Goal: Check status: Check status

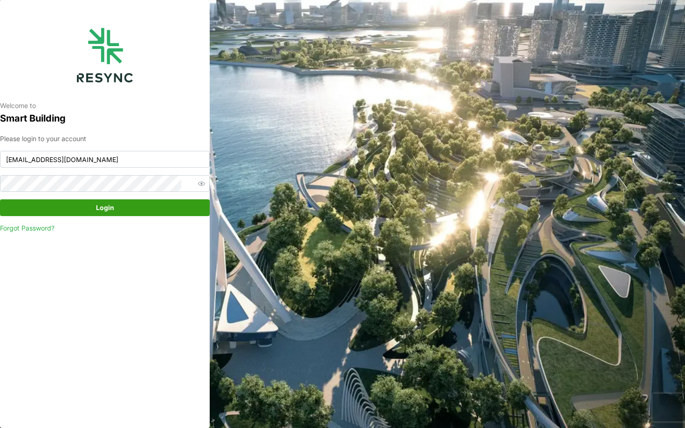
click at [84, 206] on span "Login" at bounding box center [105, 208] width 192 height 16
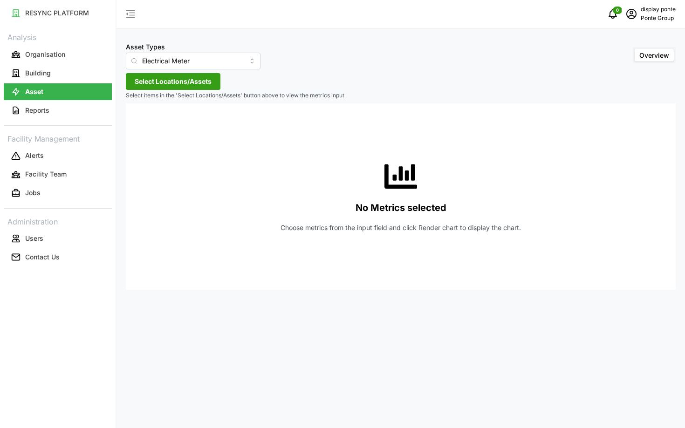
click at [165, 70] on div "Asset Types Electrical Meter Overview Select Locations/Assets Select items in t…" at bounding box center [401, 214] width 569 height 428
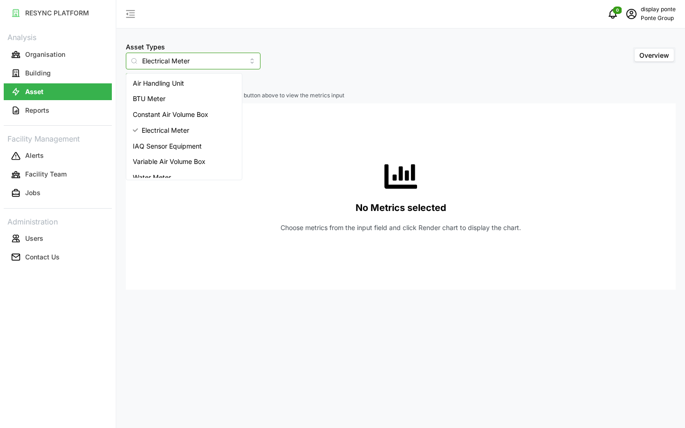
click at [182, 61] on input "Electrical Meter" at bounding box center [193, 61] width 135 height 17
click at [149, 83] on span "Air Handling Unit" at bounding box center [158, 83] width 51 height 10
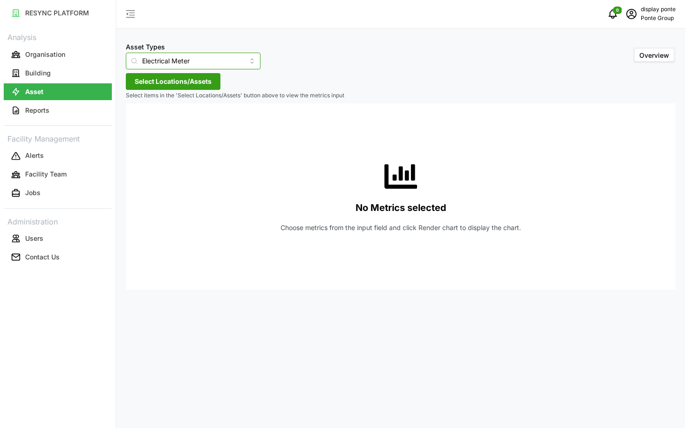
type input "Air Handling Unit"
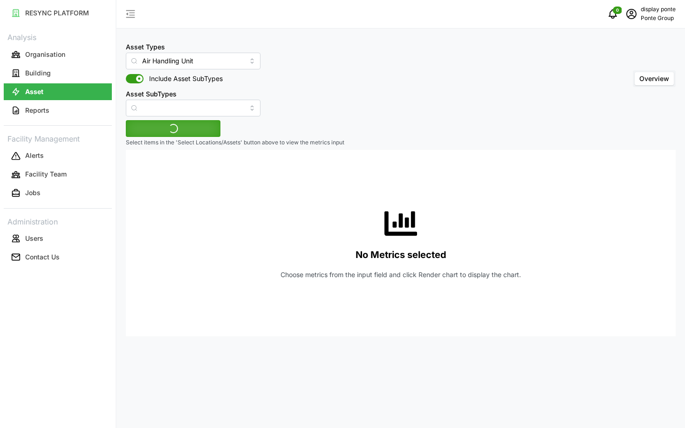
click at [166, 82] on span "Include Asset SubTypes" at bounding box center [183, 78] width 79 height 9
click at [126, 74] on input "Include Asset SubTypes" at bounding box center [126, 74] width 0 height 0
click at [168, 126] on span "Select Locations/Assets" at bounding box center [173, 129] width 77 height 16
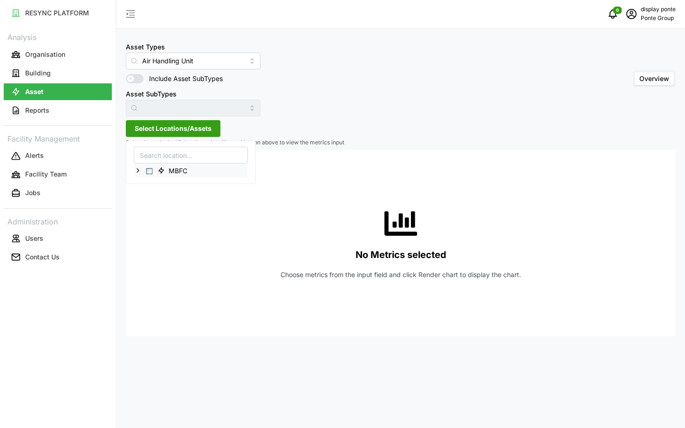
click at [152, 171] on div "MBFC" at bounding box center [190, 171] width 113 height 14
click at [150, 171] on span "Select MBFC" at bounding box center [149, 171] width 6 height 6
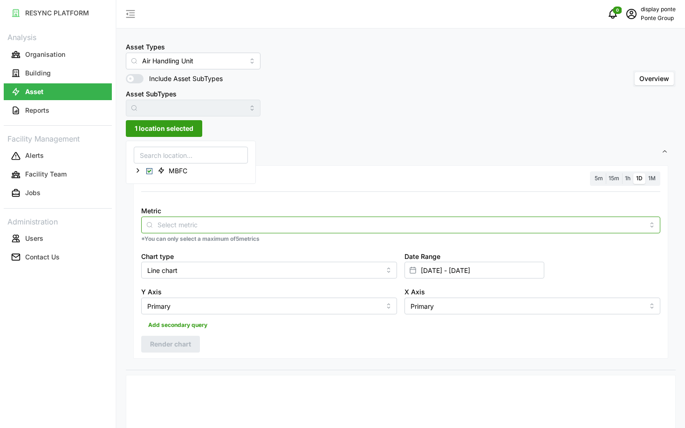
click at [236, 227] on input "Metric" at bounding box center [401, 225] width 487 height 10
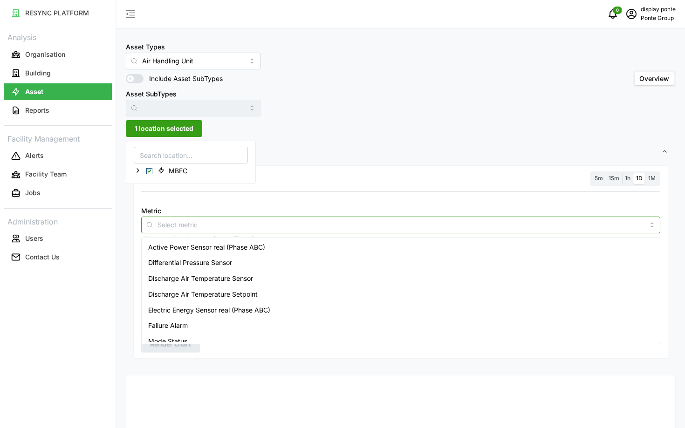
click at [249, 250] on span "Active Power Sensor real (Phase ABC)" at bounding box center [206, 247] width 117 height 10
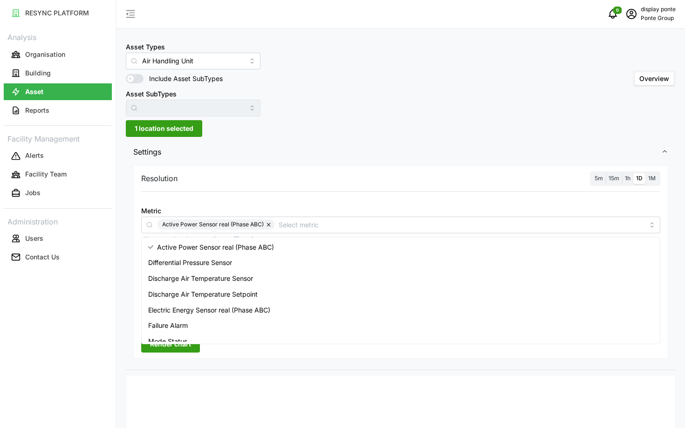
click at [596, 181] on span "5m" at bounding box center [599, 178] width 8 height 7
click at [592, 173] on input "5m" at bounding box center [592, 173] width 0 height 0
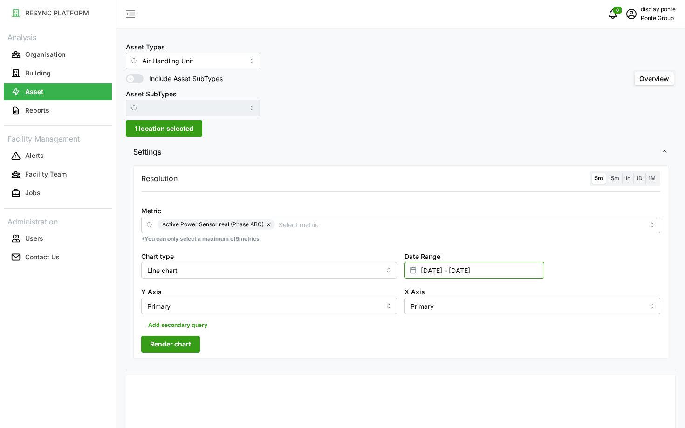
click at [508, 271] on input "[DATE] - [DATE]" at bounding box center [475, 270] width 140 height 17
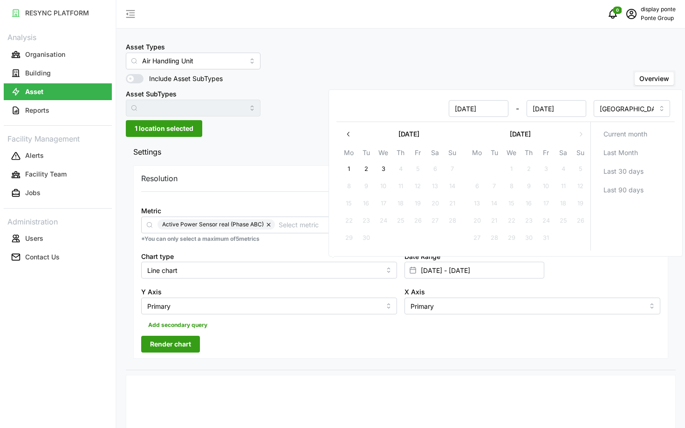
click at [386, 173] on button "3" at bounding box center [383, 169] width 17 height 17
type input "[DATE] - [DATE]"
type input "[DATE]"
click at [371, 172] on button "2" at bounding box center [366, 169] width 17 height 17
type input "[DATE] - [DATE]"
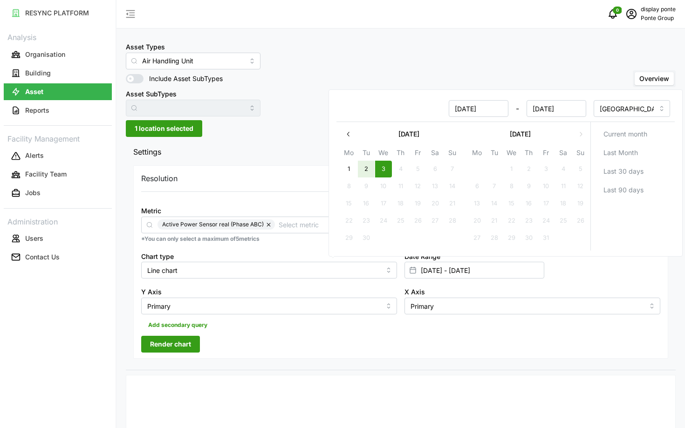
type input "[DATE]"
click at [355, 344] on div "Resolution 5m 15m 1h 1D 1M Metric Active Power Sensor real (Phase ABC) *You can…" at bounding box center [400, 261] width 535 height 193
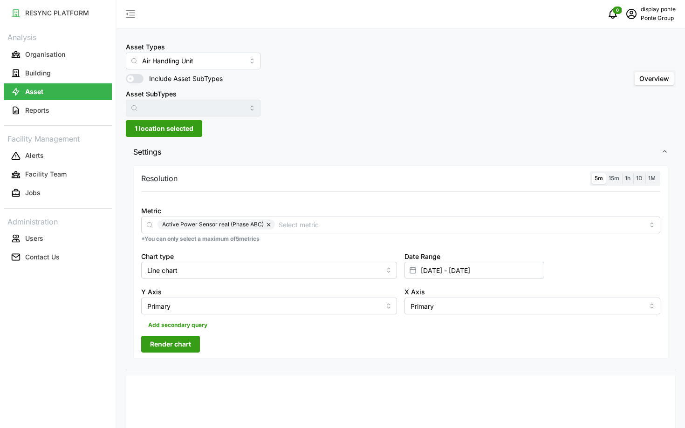
click at [188, 343] on span "Render chart" at bounding box center [170, 345] width 41 height 16
click at [614, 174] on label "15m" at bounding box center [614, 178] width 16 height 11
click at [606, 173] on input "15m" at bounding box center [606, 173] width 0 height 0
click at [593, 180] on label "5m" at bounding box center [599, 178] width 14 height 11
click at [592, 173] on input "5m" at bounding box center [592, 173] width 0 height 0
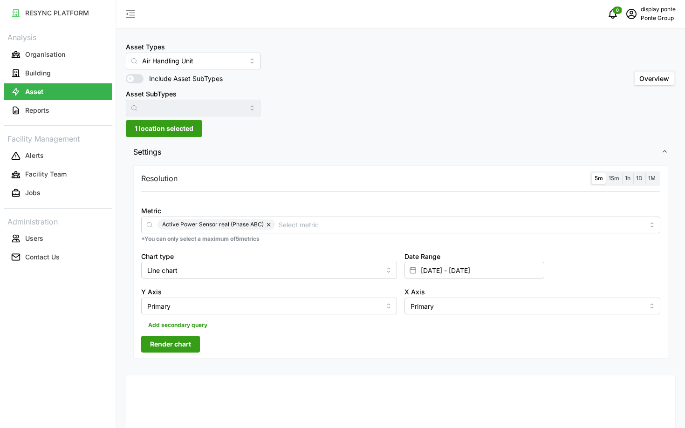
click at [166, 353] on div "Resolution 5m 15m 1h 1D 1M Metric Active Power Sensor real (Phase ABC) *You can…" at bounding box center [400, 261] width 535 height 193
click at [157, 350] on span "Render chart" at bounding box center [170, 345] width 41 height 16
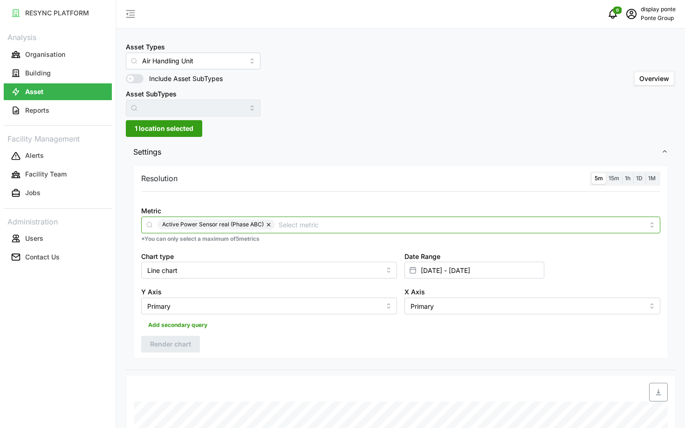
click at [301, 218] on div "Active Power Sensor real (Phase ABC)" at bounding box center [400, 225] width 519 height 17
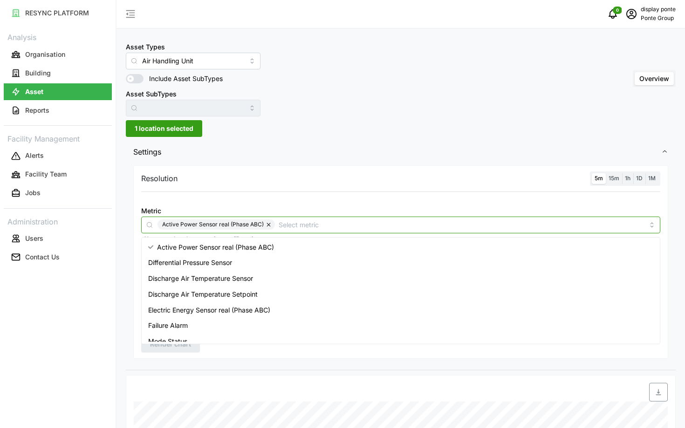
click at [255, 257] on div "Differential Pressure Sensor" at bounding box center [401, 263] width 515 height 16
click at [272, 228] on button "button" at bounding box center [269, 225] width 11 height 10
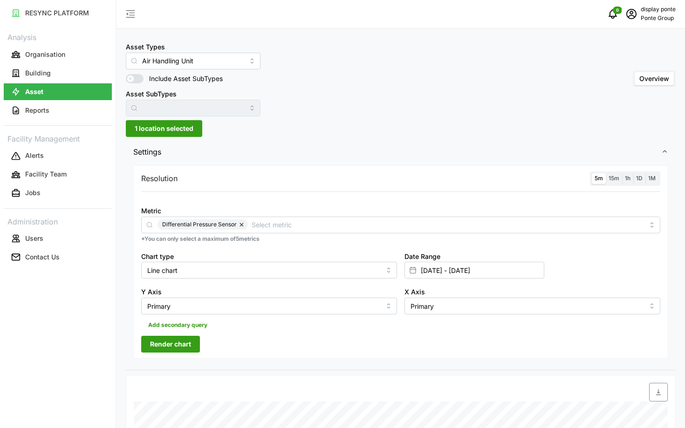
click at [188, 347] on span "Render chart" at bounding box center [170, 345] width 41 height 16
